Goal: Information Seeking & Learning: Find specific fact

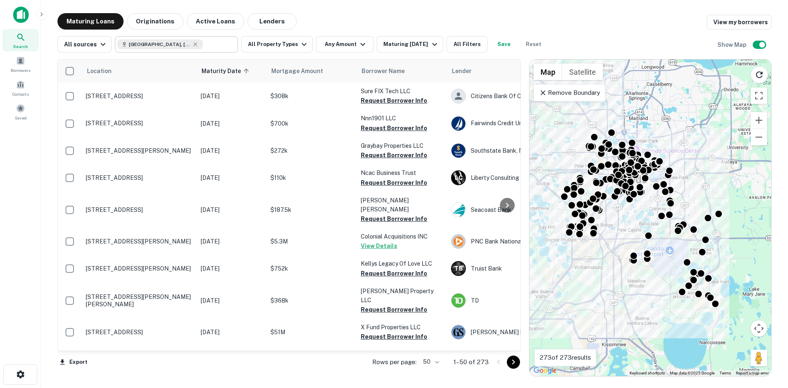
click at [192, 45] on icon at bounding box center [195, 44] width 7 height 7
type input "**********"
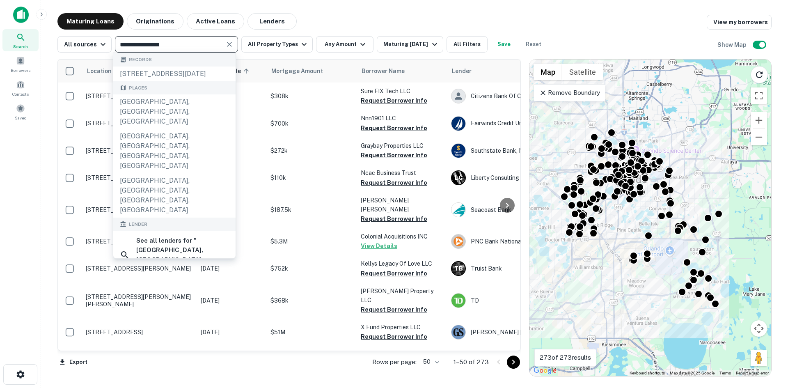
click at [227, 45] on icon "Clear" at bounding box center [229, 44] width 5 height 5
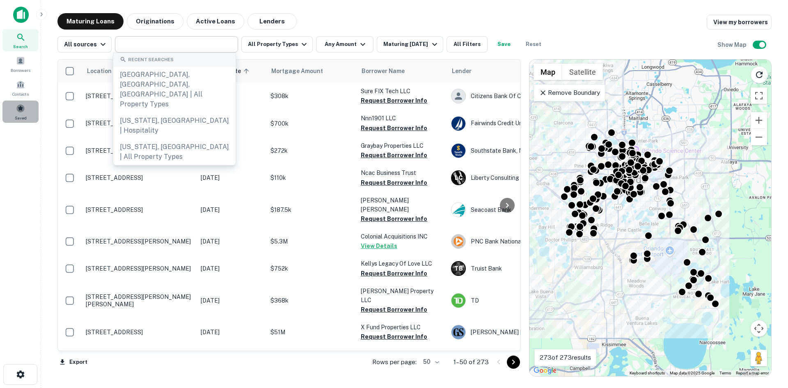
click at [32, 113] on div "Saved" at bounding box center [20, 112] width 36 height 22
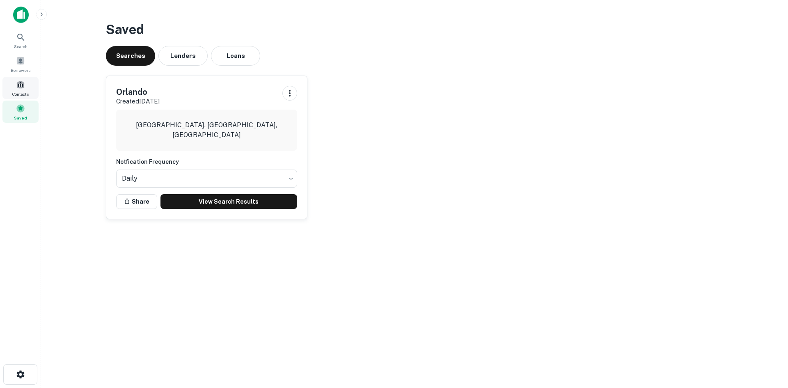
click at [16, 85] on div "Contacts" at bounding box center [20, 88] width 36 height 22
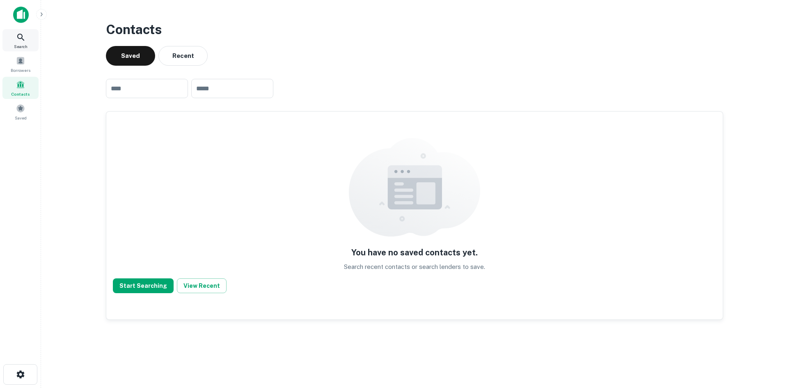
click at [25, 38] on icon at bounding box center [21, 37] width 10 height 10
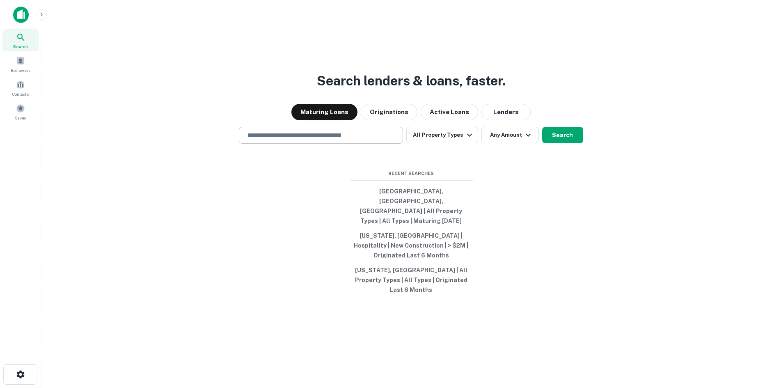
click at [341, 140] on input "text" at bounding box center [321, 135] width 157 height 9
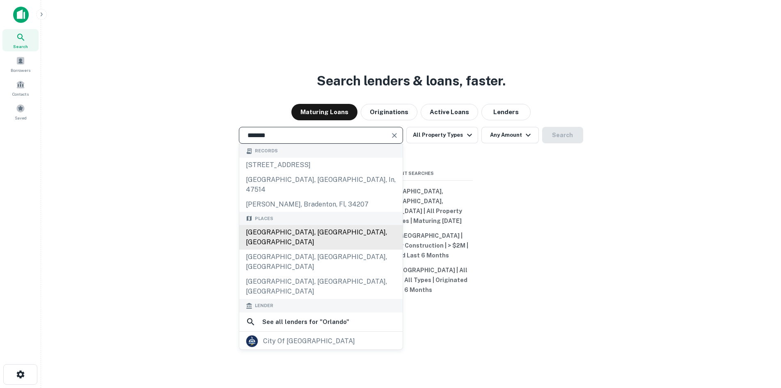
click at [269, 238] on div "[GEOGRAPHIC_DATA], [GEOGRAPHIC_DATA], [GEOGRAPHIC_DATA]" at bounding box center [320, 237] width 163 height 25
type input "**********"
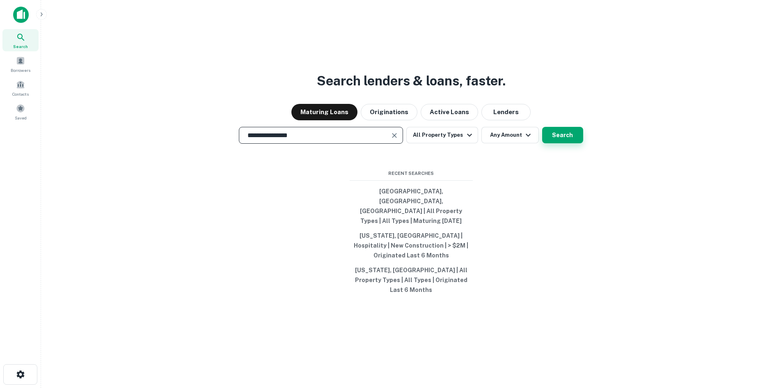
click at [564, 143] on button "Search" at bounding box center [562, 135] width 41 height 16
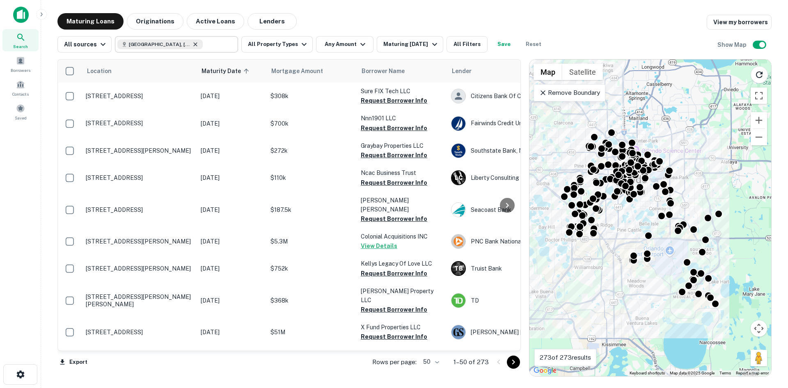
click at [192, 46] on icon at bounding box center [195, 44] width 7 height 7
type input "**********"
click at [229, 43] on icon "Clear" at bounding box center [229, 44] width 5 height 5
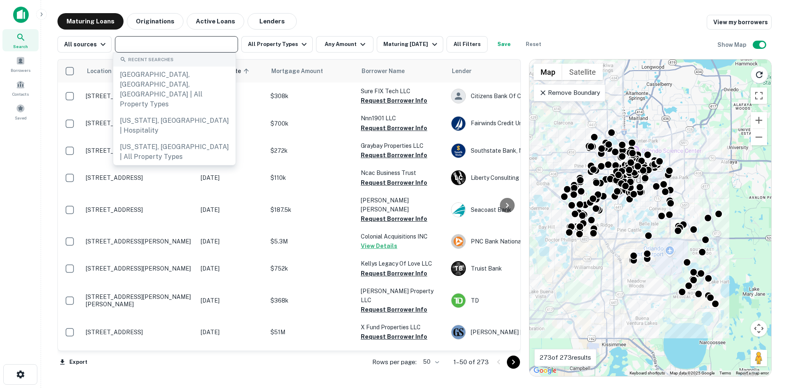
paste input "**********"
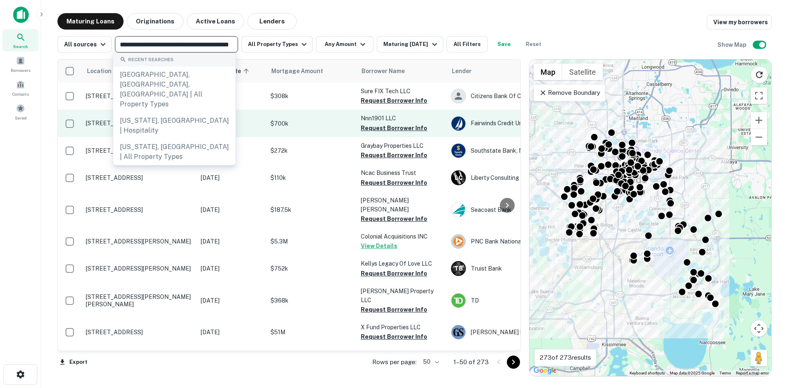
scroll to position [0, 42]
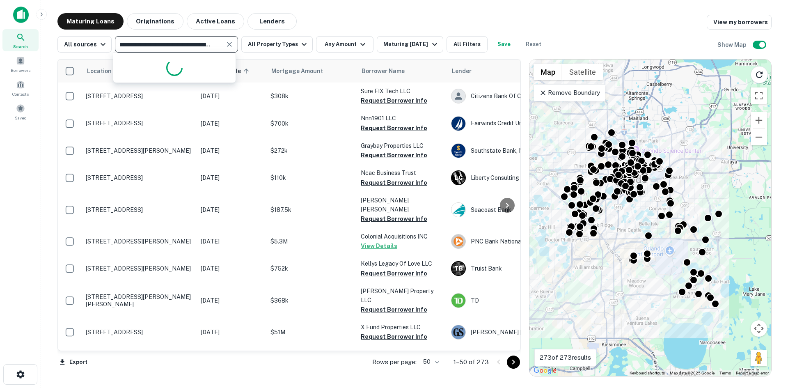
type input "**********"
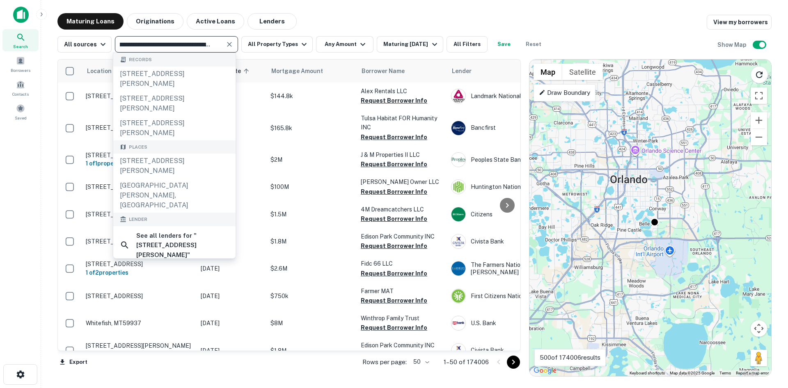
click at [229, 44] on icon "Clear" at bounding box center [229, 44] width 8 height 8
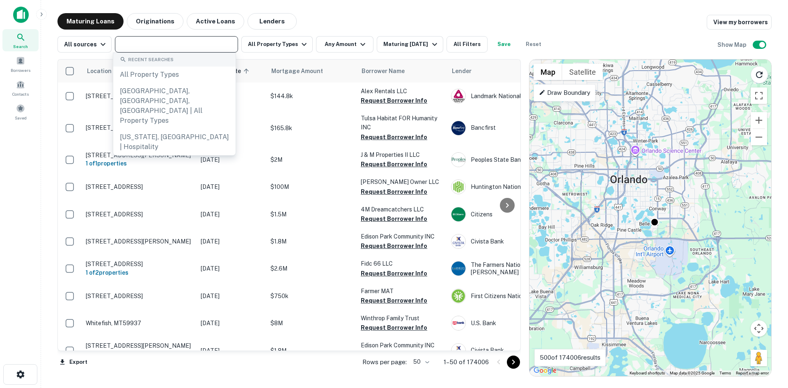
click at [187, 44] on input "text" at bounding box center [175, 44] width 117 height 11
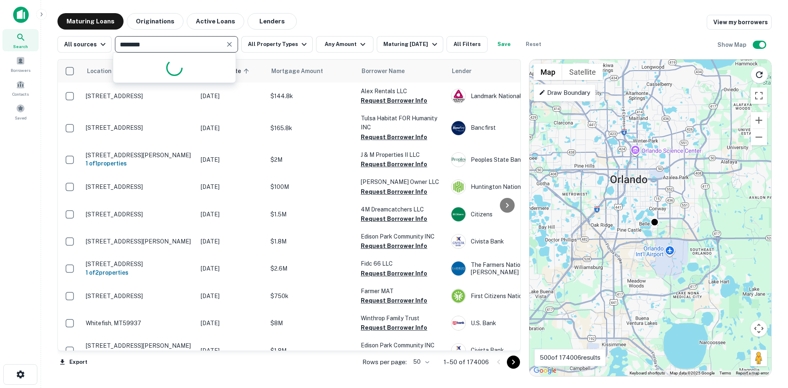
type input "*********"
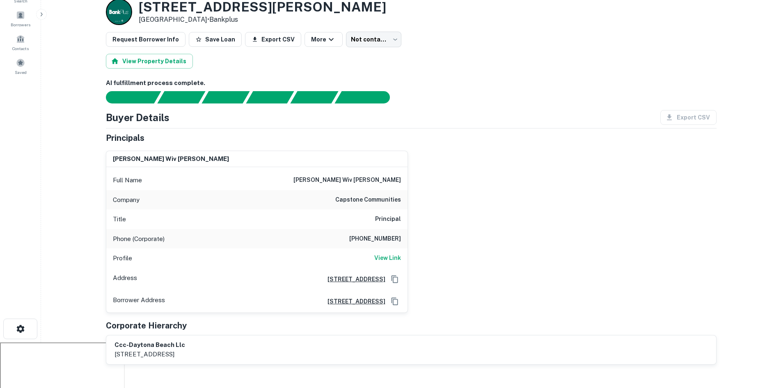
scroll to position [41, 0]
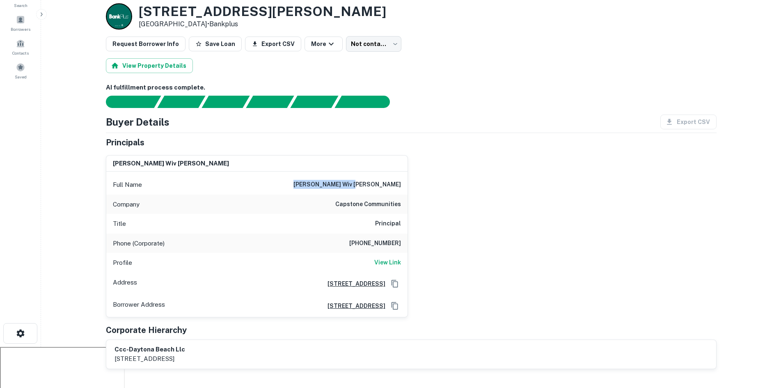
drag, startPoint x: 343, startPoint y: 184, endPoint x: 400, endPoint y: 184, distance: 56.7
click at [404, 184] on div "Full Name benjamin wiv walker" at bounding box center [256, 185] width 301 height 20
click at [487, 198] on div "benjamin wiv walker Full Name benjamin wiv walker Company capstone communities …" at bounding box center [408, 233] width 618 height 169
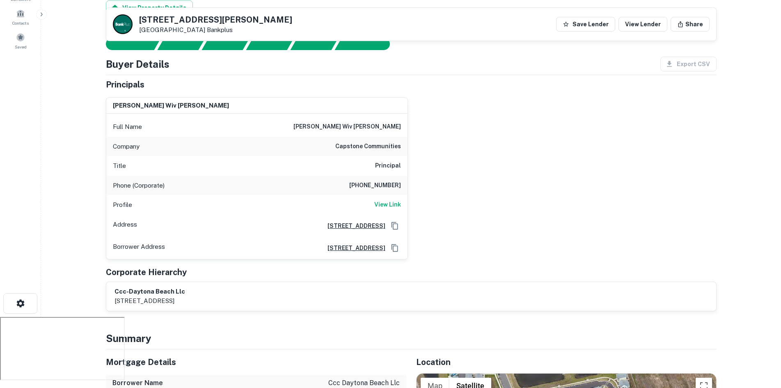
scroll to position [123, 0]
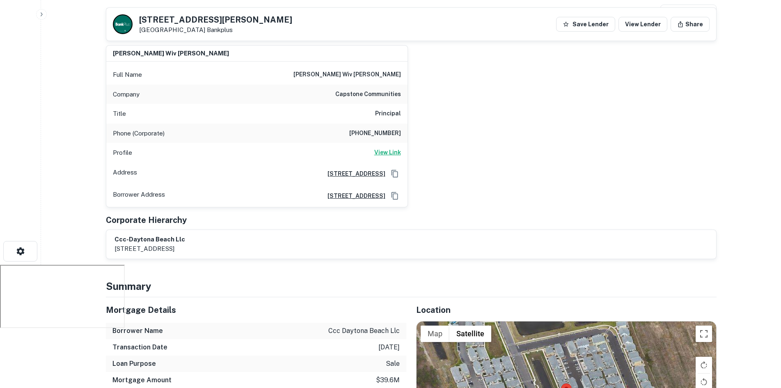
click at [390, 154] on h6 "View Link" at bounding box center [387, 152] width 27 height 9
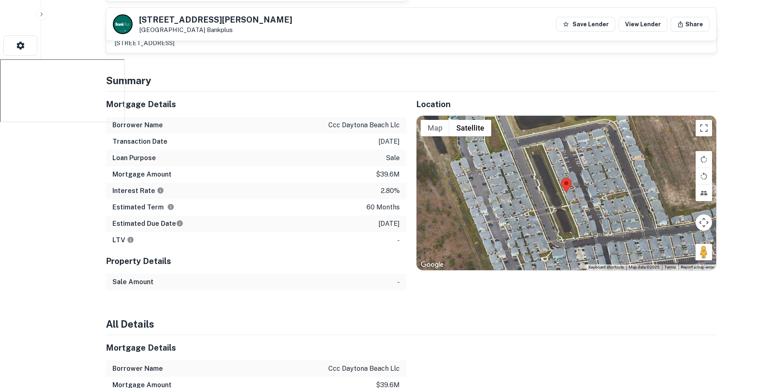
scroll to position [329, 0]
drag, startPoint x: 329, startPoint y: 124, endPoint x: 379, endPoint y: 126, distance: 50.2
click at [379, 126] on div "Borrower Name ccc daytona beach llc" at bounding box center [256, 125] width 301 height 16
click at [363, 115] on div "Mortgage Details" at bounding box center [256, 104] width 301 height 25
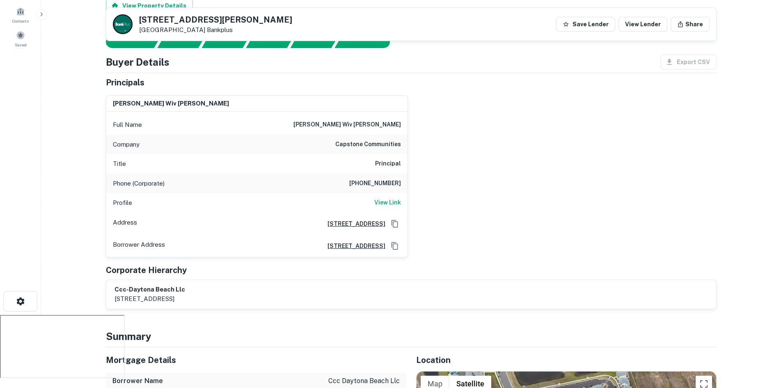
scroll to position [0, 0]
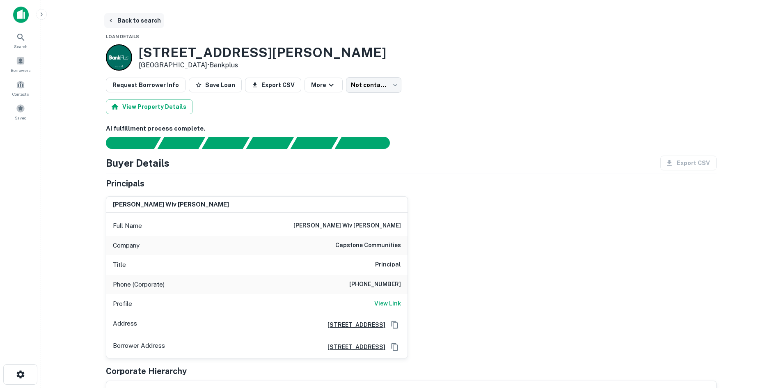
click at [125, 18] on button "Back to search" at bounding box center [134, 20] width 60 height 15
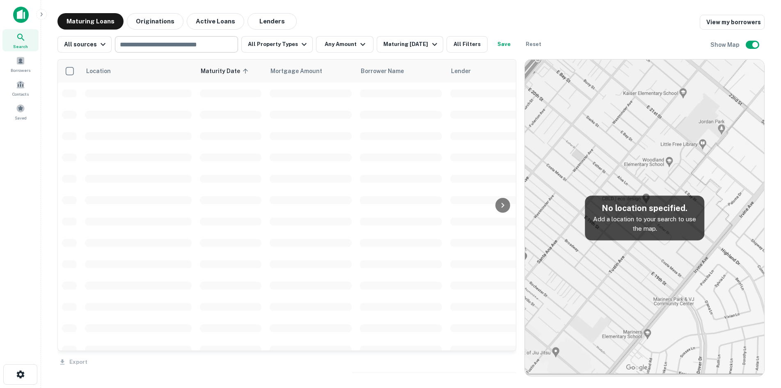
click at [156, 45] on input "text" at bounding box center [175, 44] width 117 height 11
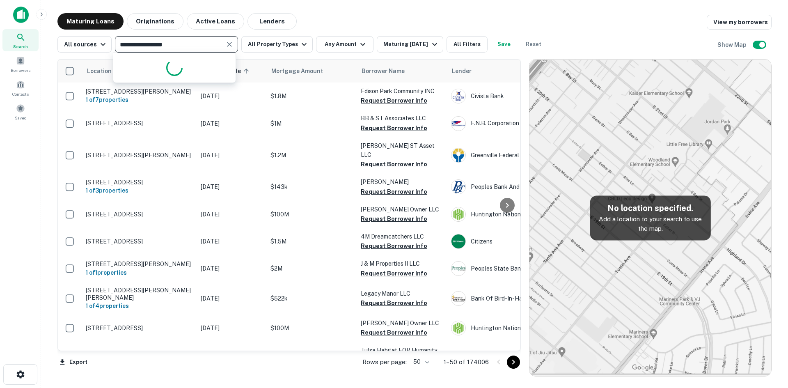
type input "**********"
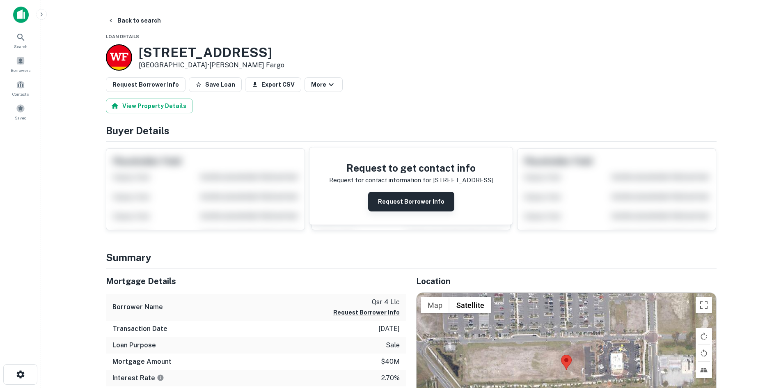
click at [411, 201] on button "Request Borrower Info" at bounding box center [411, 202] width 86 height 20
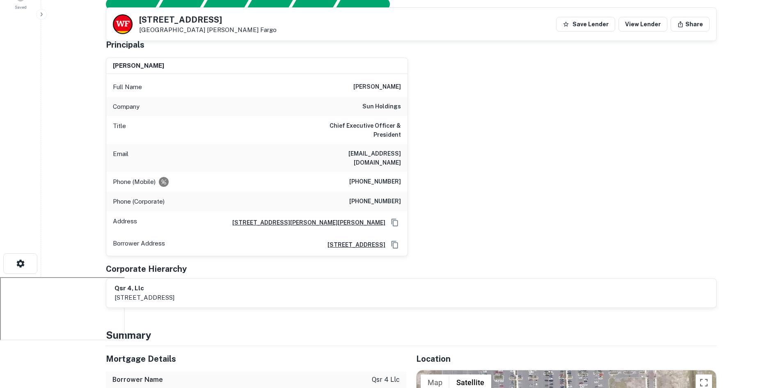
scroll to position [123, 0]
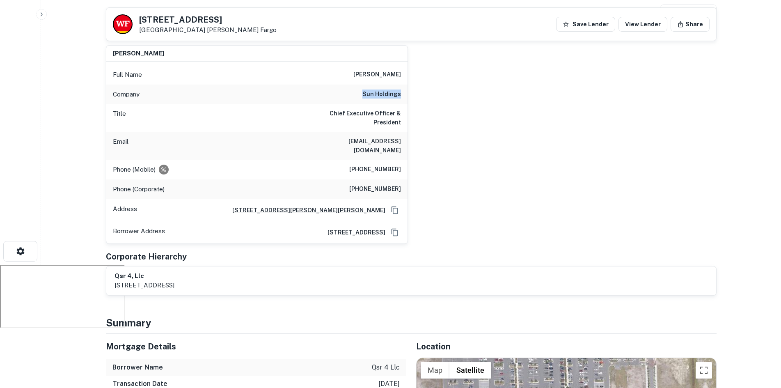
drag, startPoint x: 368, startPoint y: 91, endPoint x: 402, endPoint y: 92, distance: 34.5
click at [402, 92] on div "Company sun holdings" at bounding box center [256, 95] width 301 height 20
click at [473, 136] on div "guillermo perales Full Name guillermo perales Company sun holdings Title Chief …" at bounding box center [408, 141] width 618 height 205
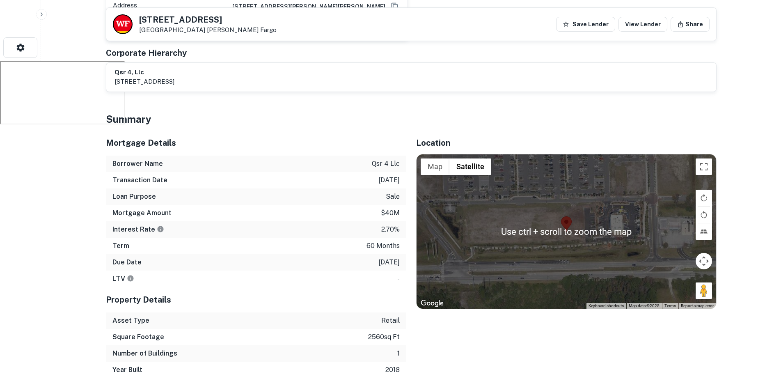
scroll to position [370, 0]
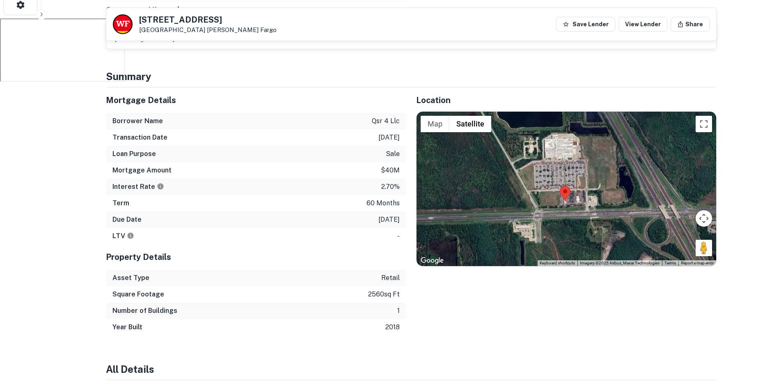
drag, startPoint x: 567, startPoint y: 136, endPoint x: 567, endPoint y: 160, distance: 23.8
click at [567, 160] on div at bounding box center [567, 189] width 300 height 154
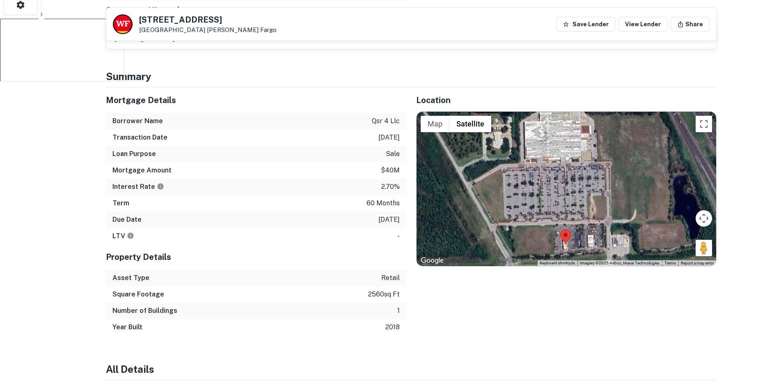
drag, startPoint x: 567, startPoint y: 156, endPoint x: 570, endPoint y: 174, distance: 18.6
click at [570, 174] on div at bounding box center [567, 189] width 300 height 154
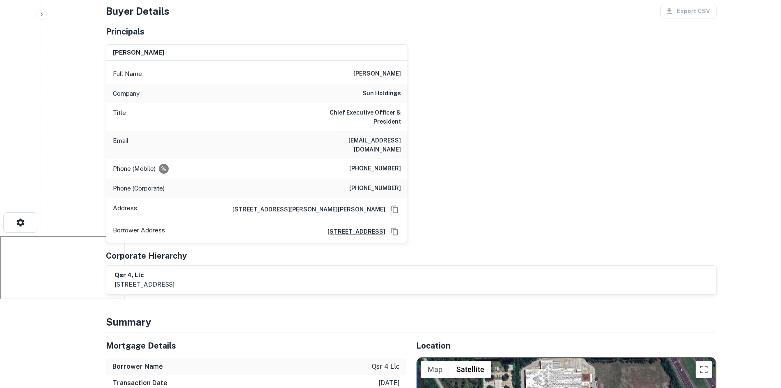
scroll to position [164, 0]
